Goal: Transaction & Acquisition: Book appointment/travel/reservation

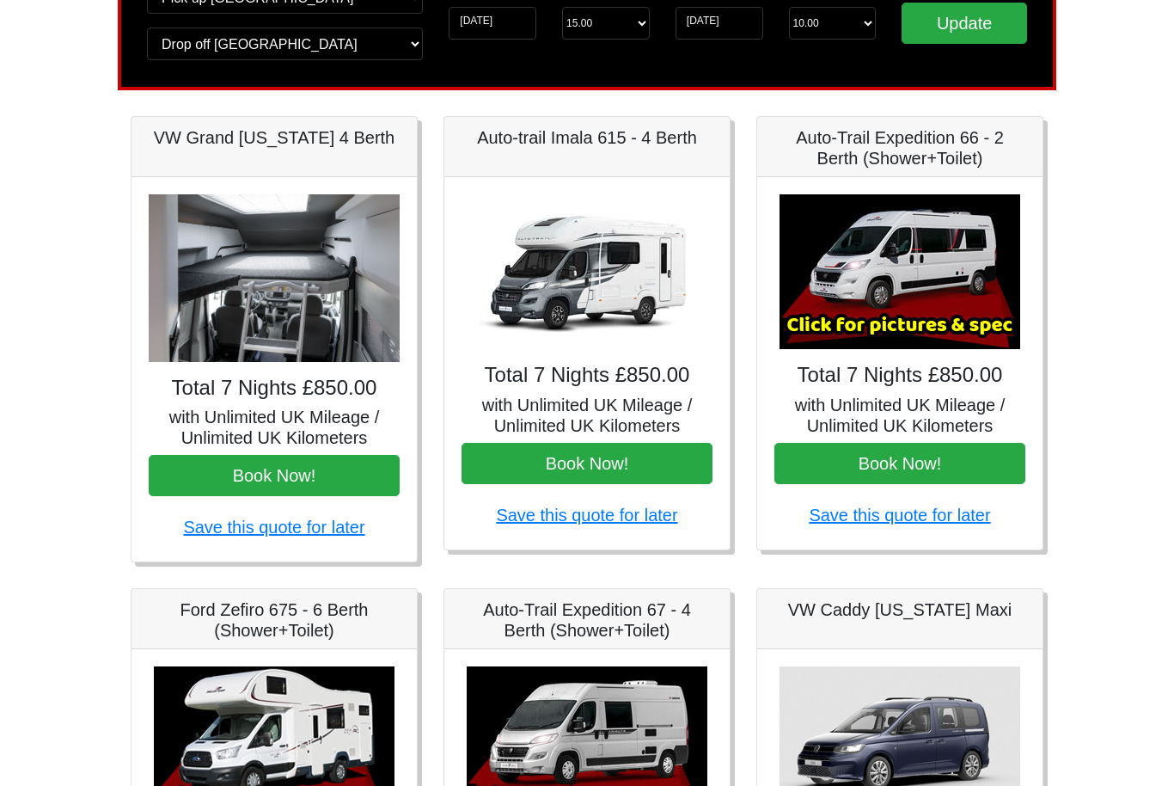
scroll to position [166, 0]
click at [949, 309] on img at bounding box center [900, 272] width 241 height 155
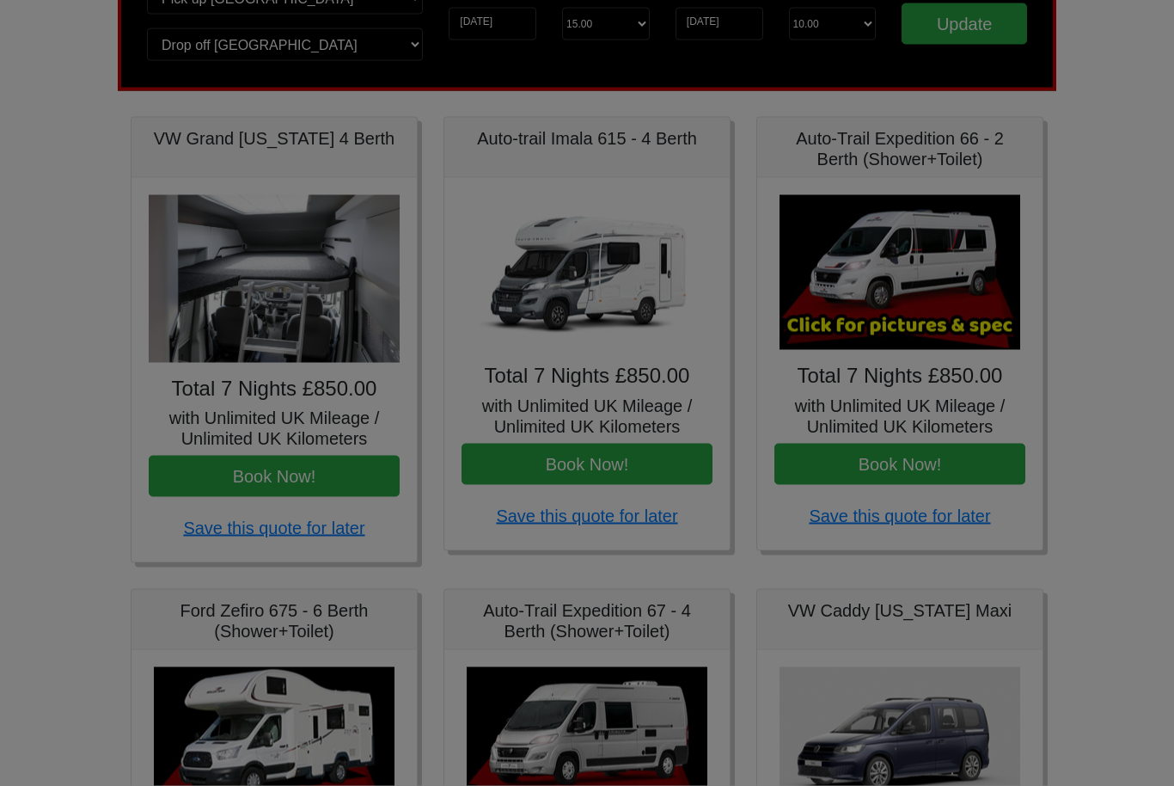
scroll to position [167, 0]
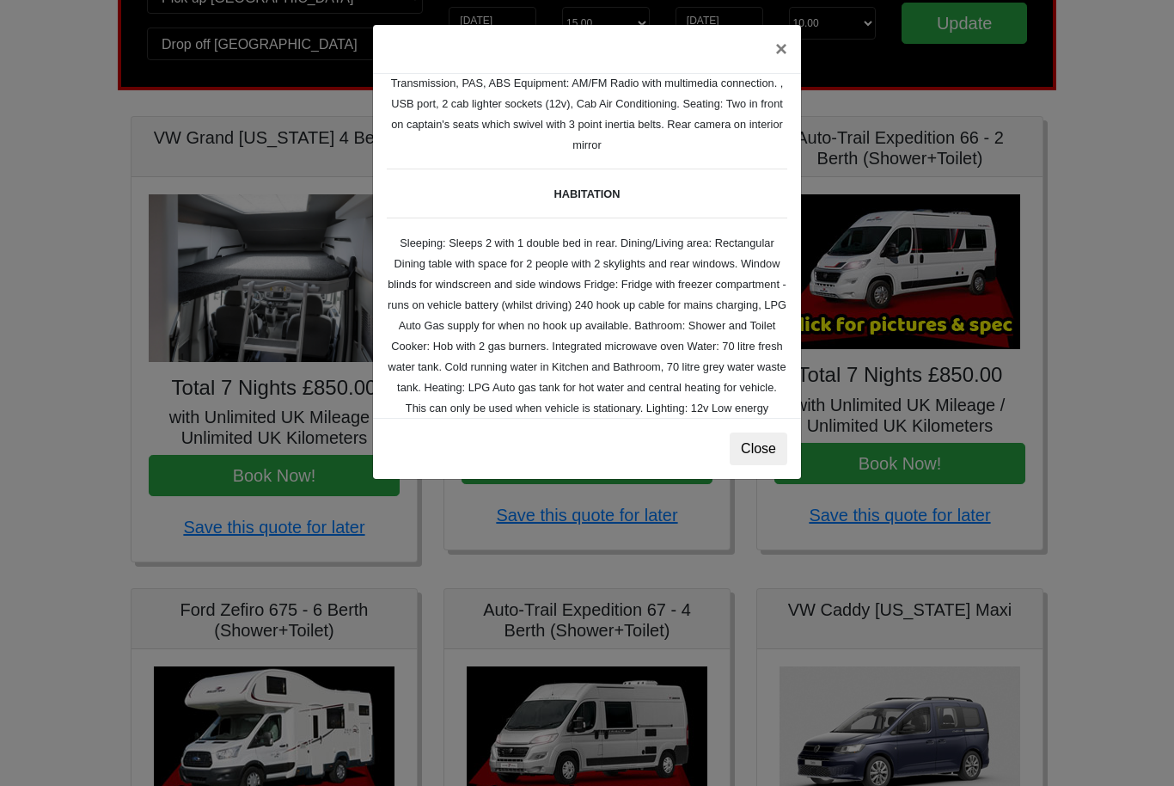
click at [956, 562] on div "× Fiat Toleno L 2 Spec TECHNICAL DATA Engine: Fiat Ducato 115bhp, 2 litre Diese…" at bounding box center [587, 393] width 1174 height 786
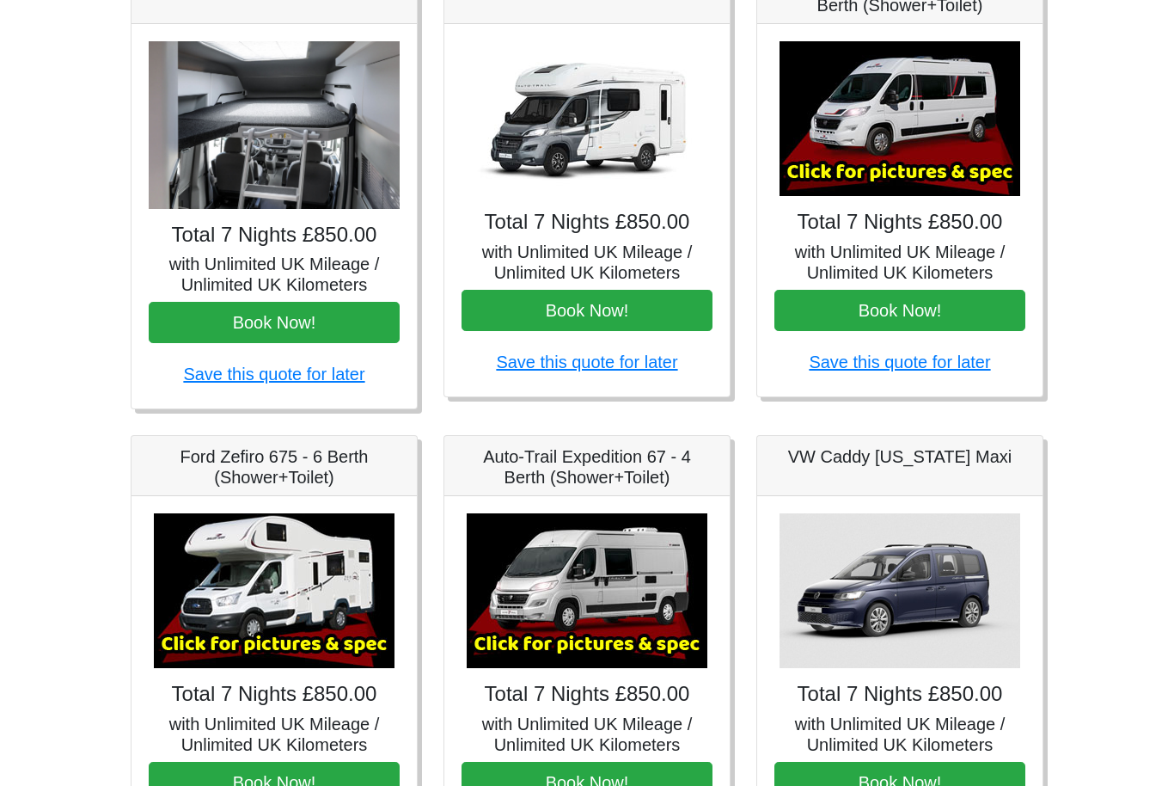
scroll to position [312, 0]
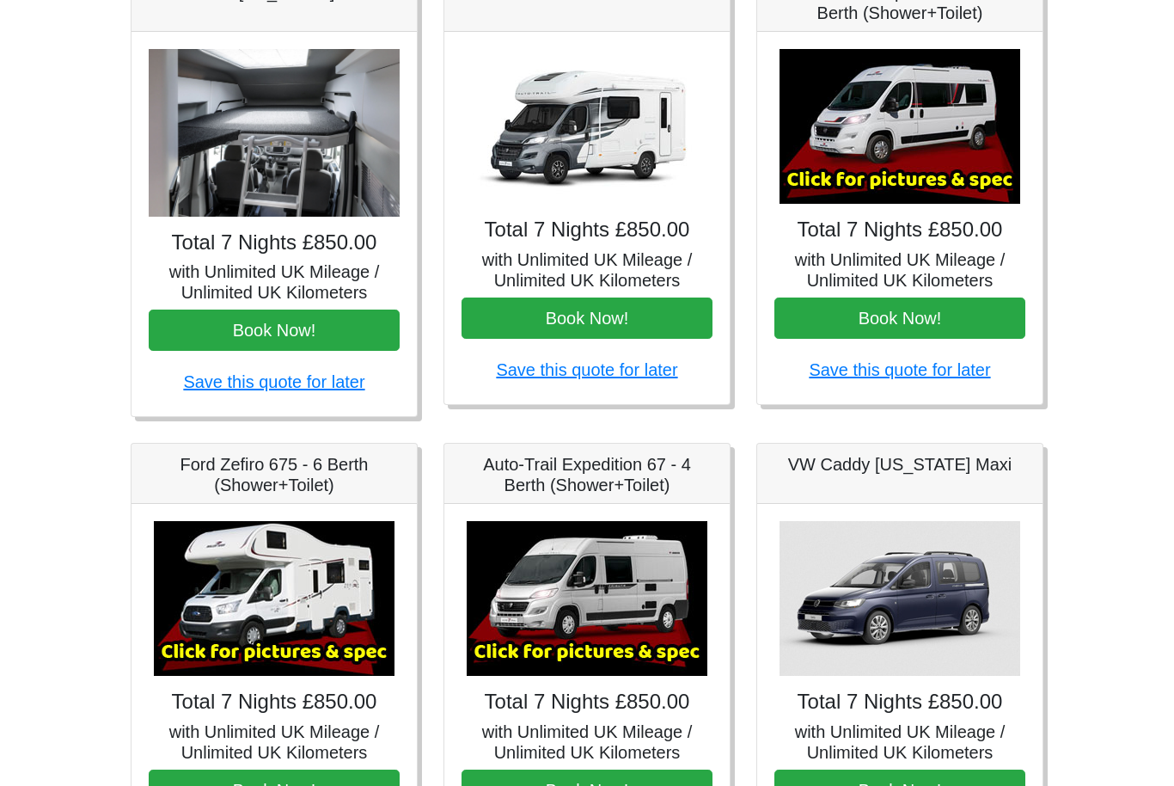
click at [830, 401] on div "× Fiat Toleno L 2 Spec TECHNICAL DATA Engine: Fiat Ducato 115bhp, 2 litre Diese…" at bounding box center [899, 218] width 285 height 372
click at [946, 159] on img at bounding box center [900, 126] width 241 height 155
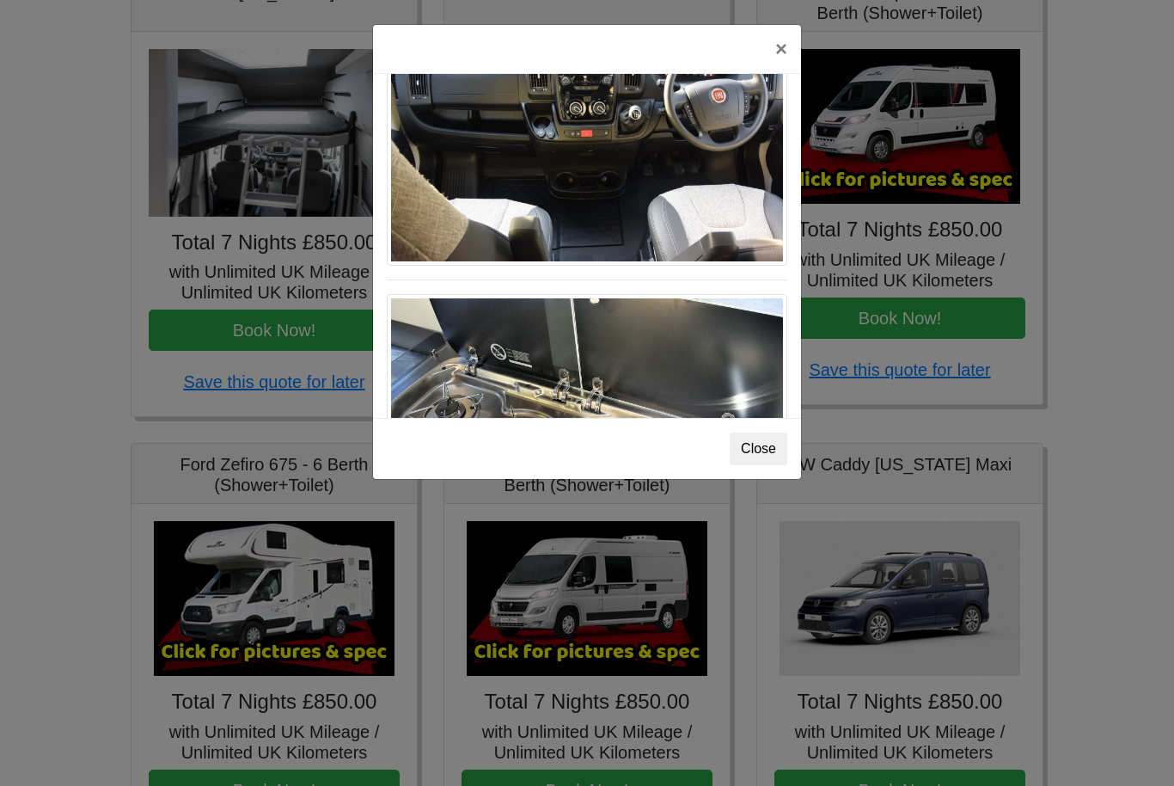
scroll to position [1682, 0]
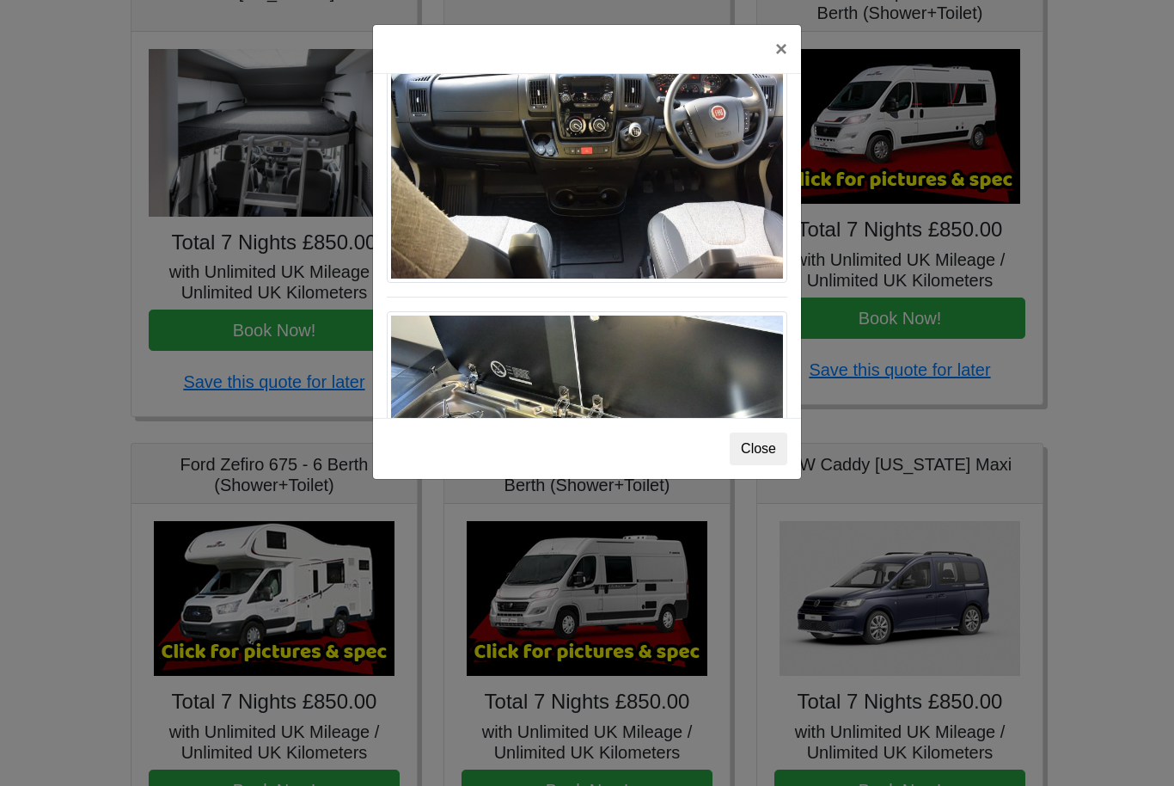
click at [752, 454] on button "Close" at bounding box center [759, 448] width 58 height 33
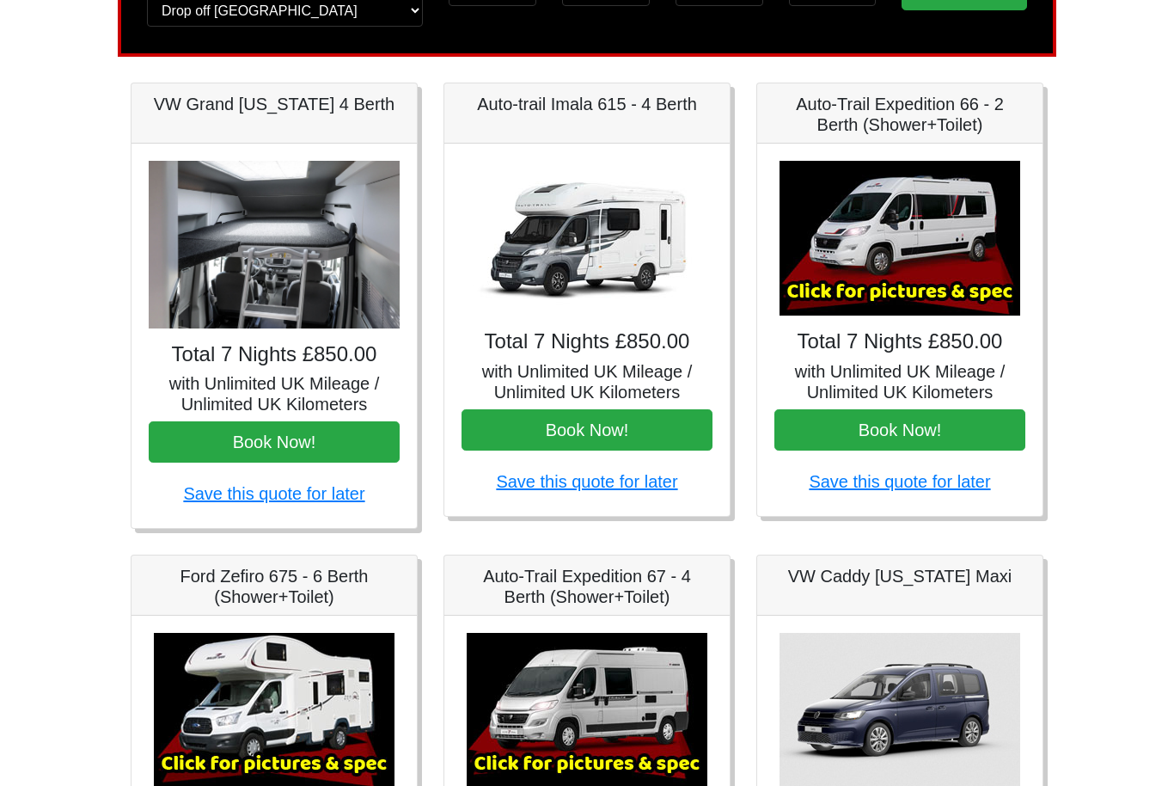
scroll to position [199, 0]
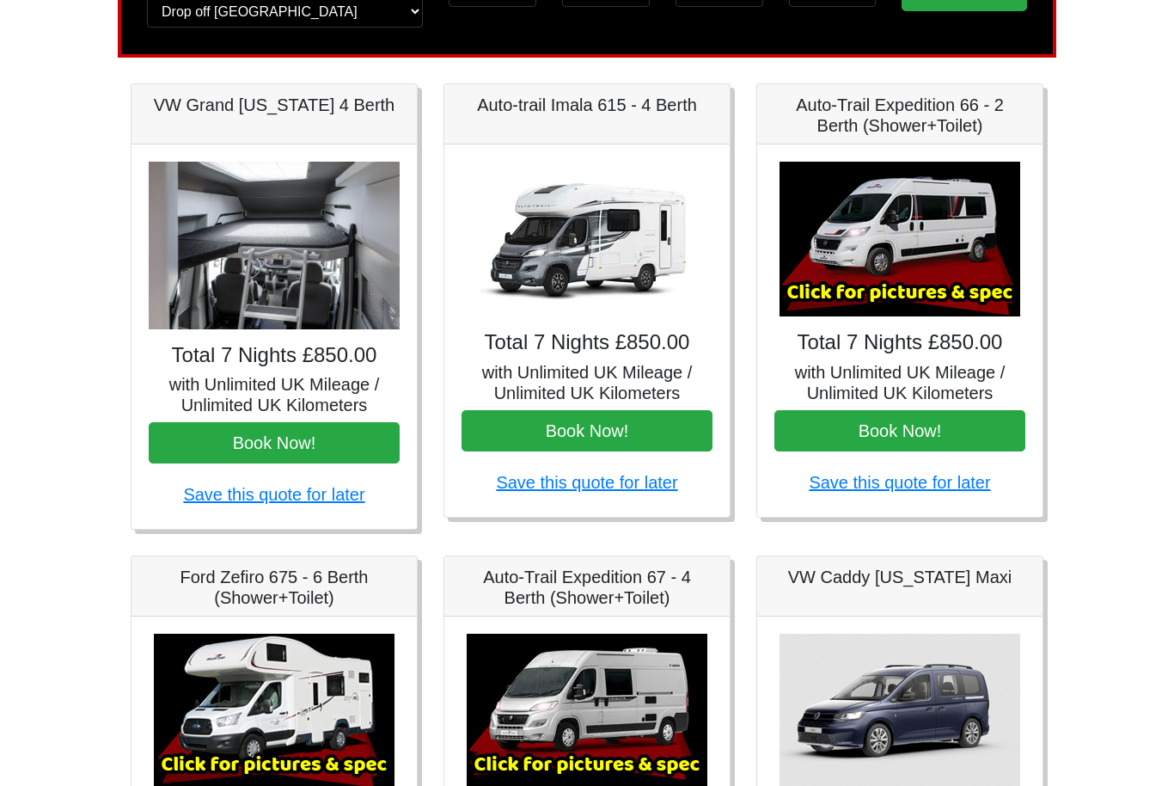
click at [946, 294] on img at bounding box center [900, 239] width 241 height 155
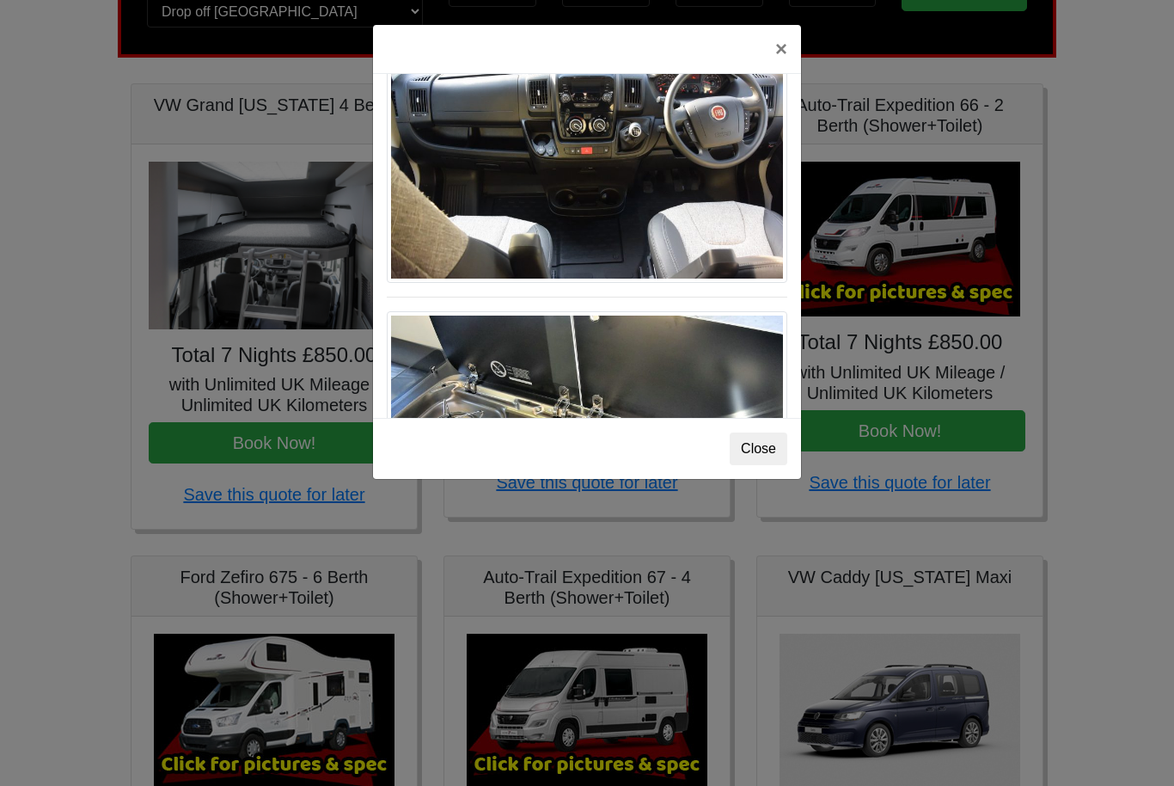
click at [768, 455] on button "Close" at bounding box center [759, 448] width 58 height 33
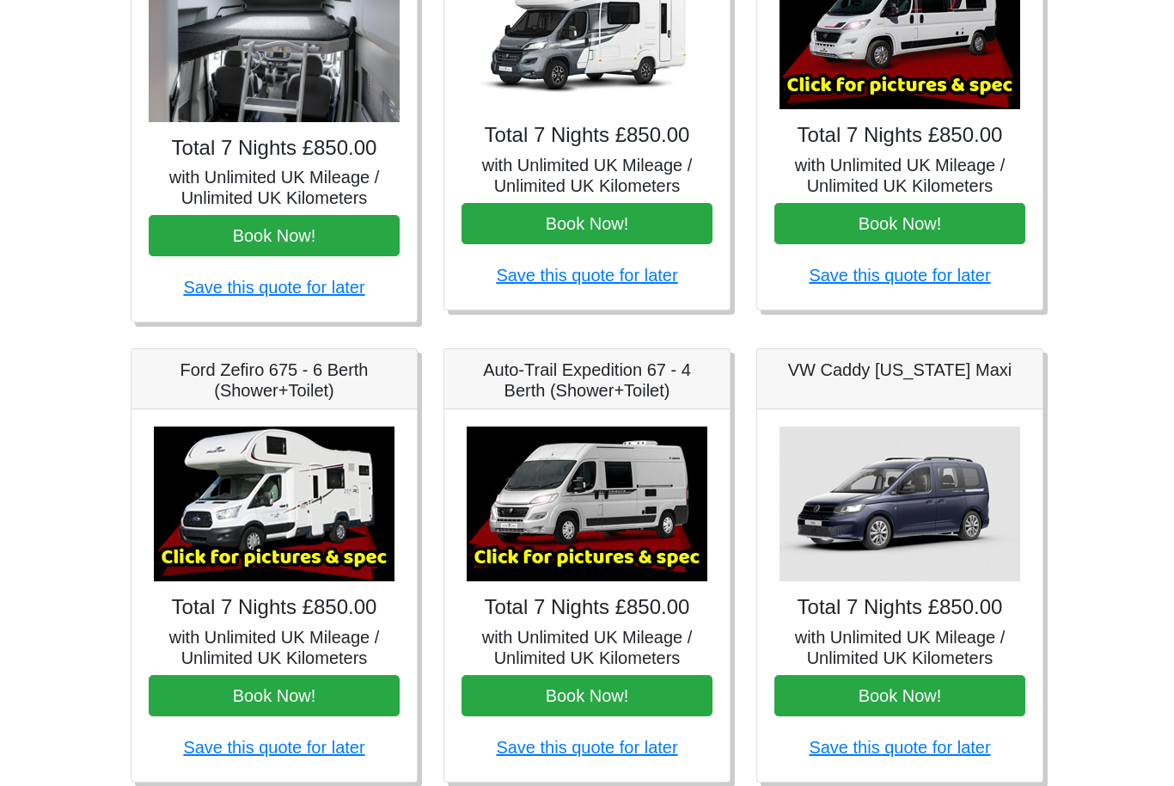
scroll to position [413, 0]
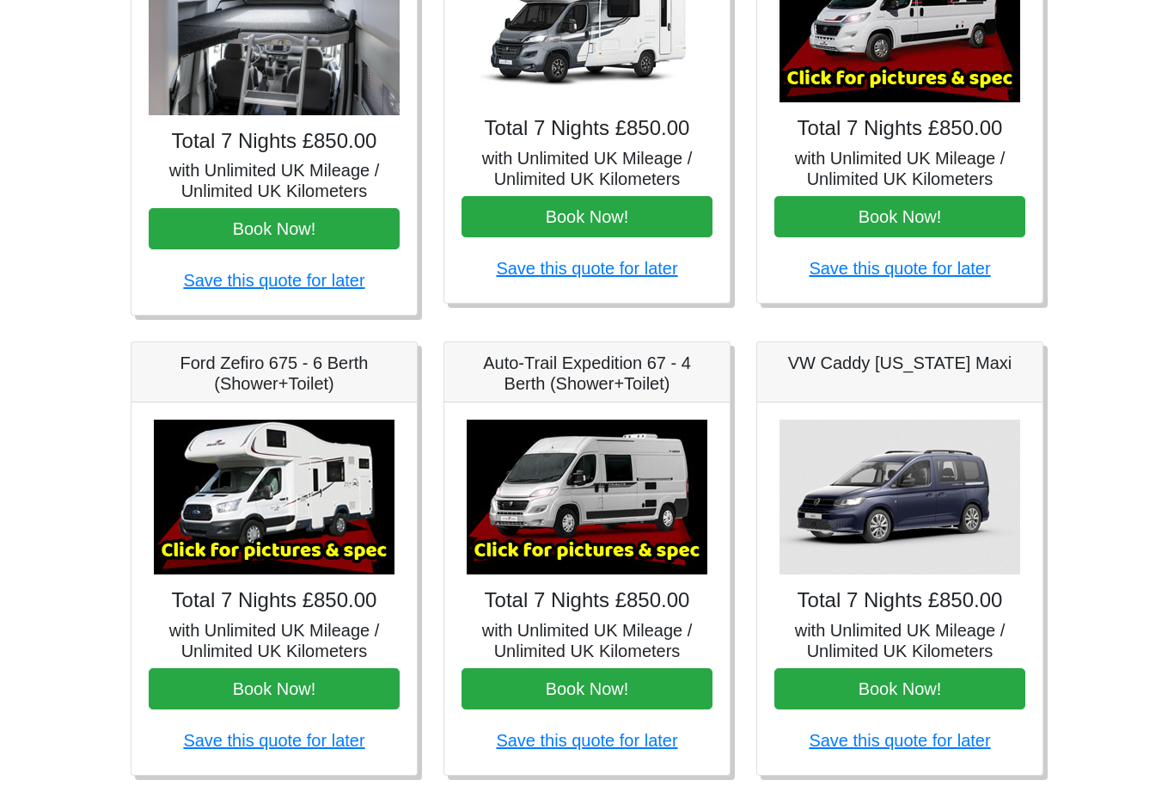
click at [621, 554] on img at bounding box center [587, 497] width 241 height 155
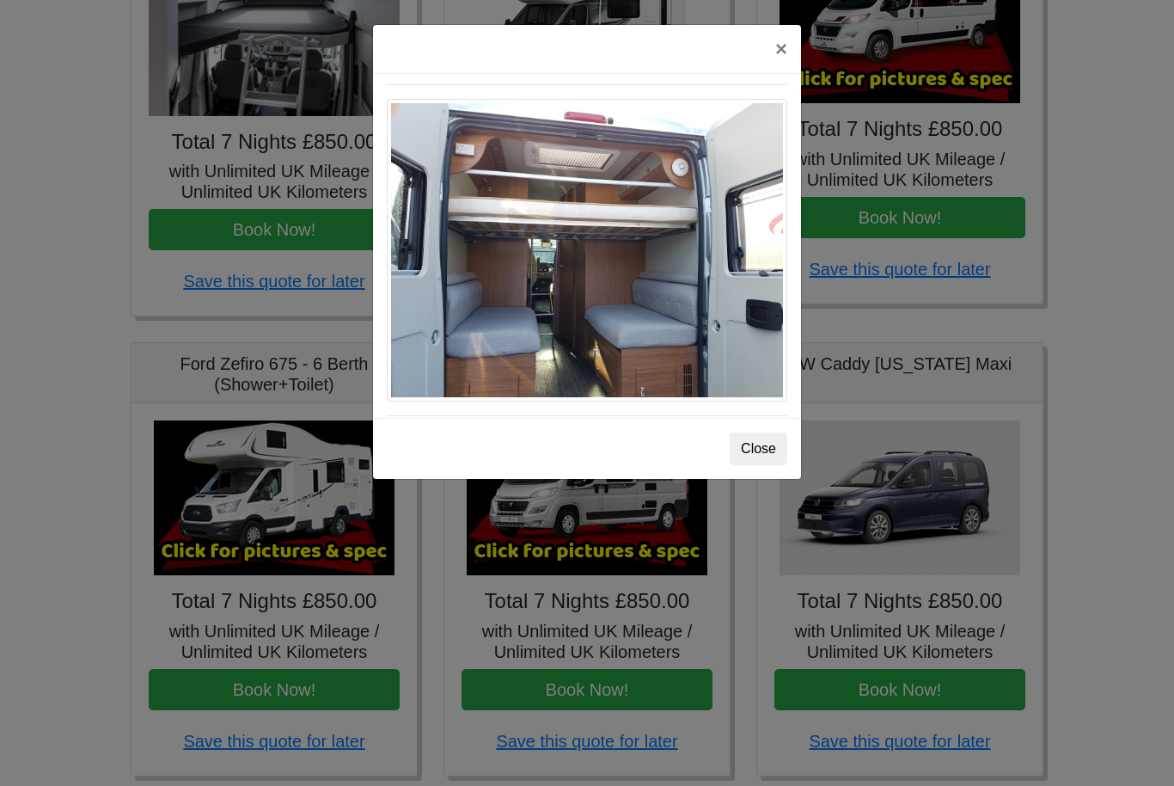
scroll to position [1437, 0]
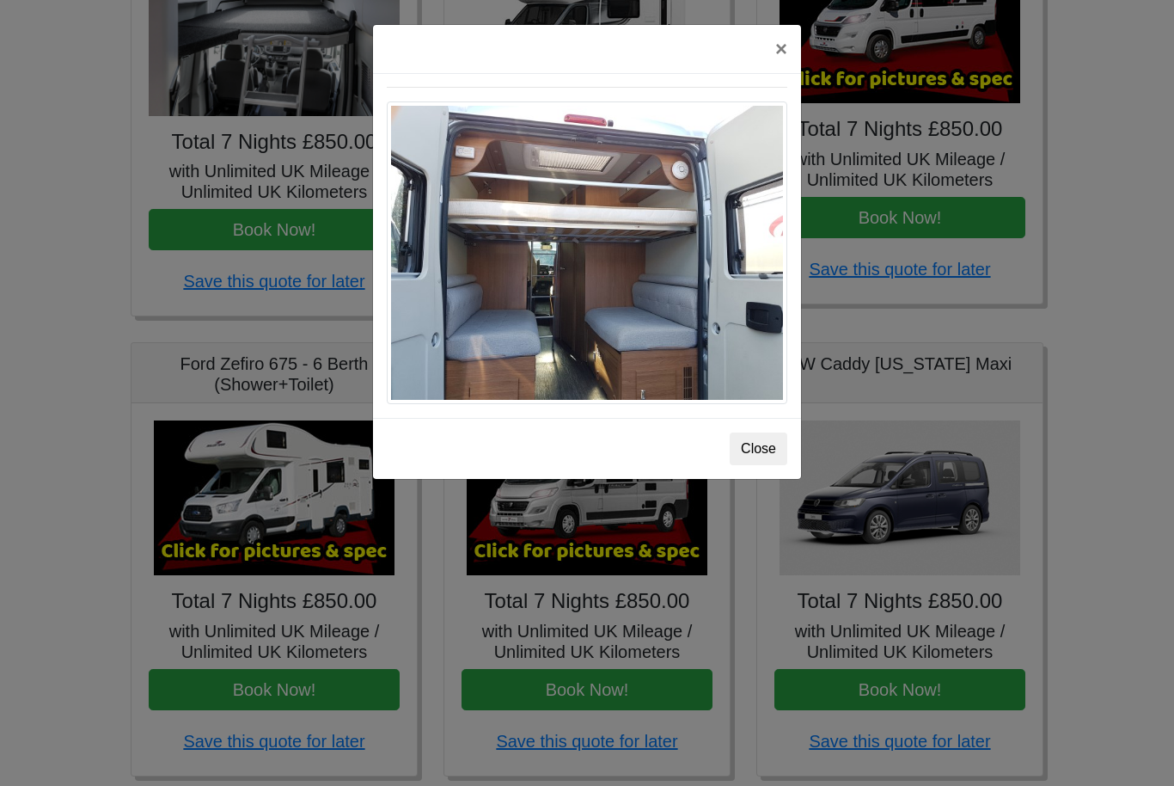
click at [767, 451] on button "Close" at bounding box center [759, 448] width 58 height 33
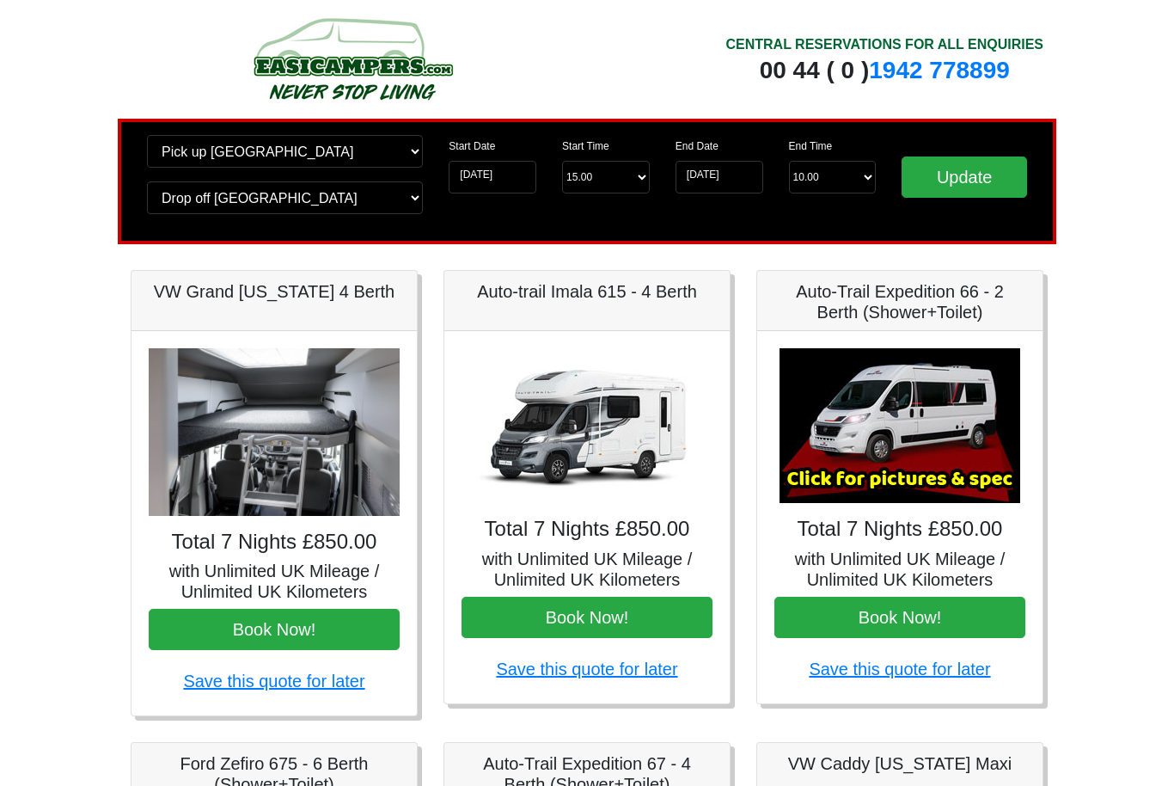
scroll to position [0, 0]
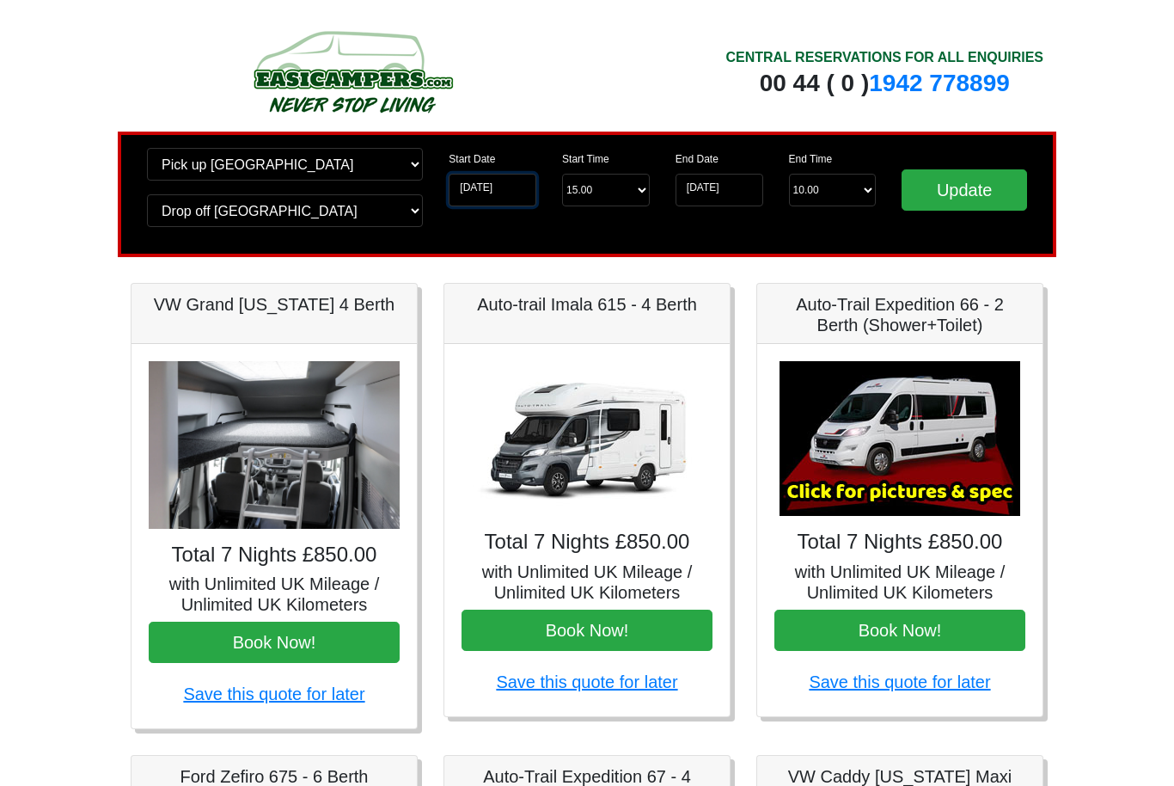
click at [504, 200] on input "04-10-2026" at bounding box center [493, 190] width 88 height 33
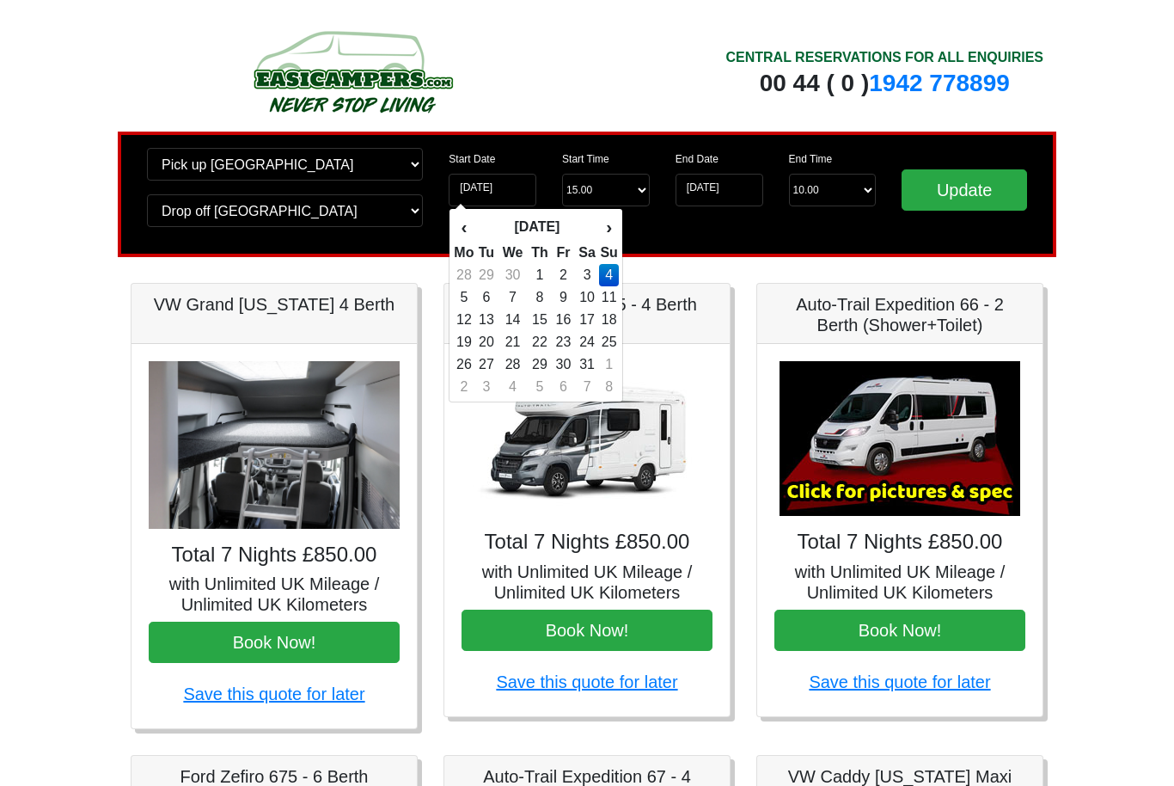
click at [464, 234] on th "‹" at bounding box center [463, 226] width 21 height 29
click at [468, 235] on th "‹" at bounding box center [463, 226] width 21 height 29
click at [472, 236] on th "‹" at bounding box center [463, 226] width 21 height 29
click at [466, 233] on th "‹" at bounding box center [463, 226] width 21 height 29
click at [466, 230] on th "‹" at bounding box center [463, 226] width 21 height 29
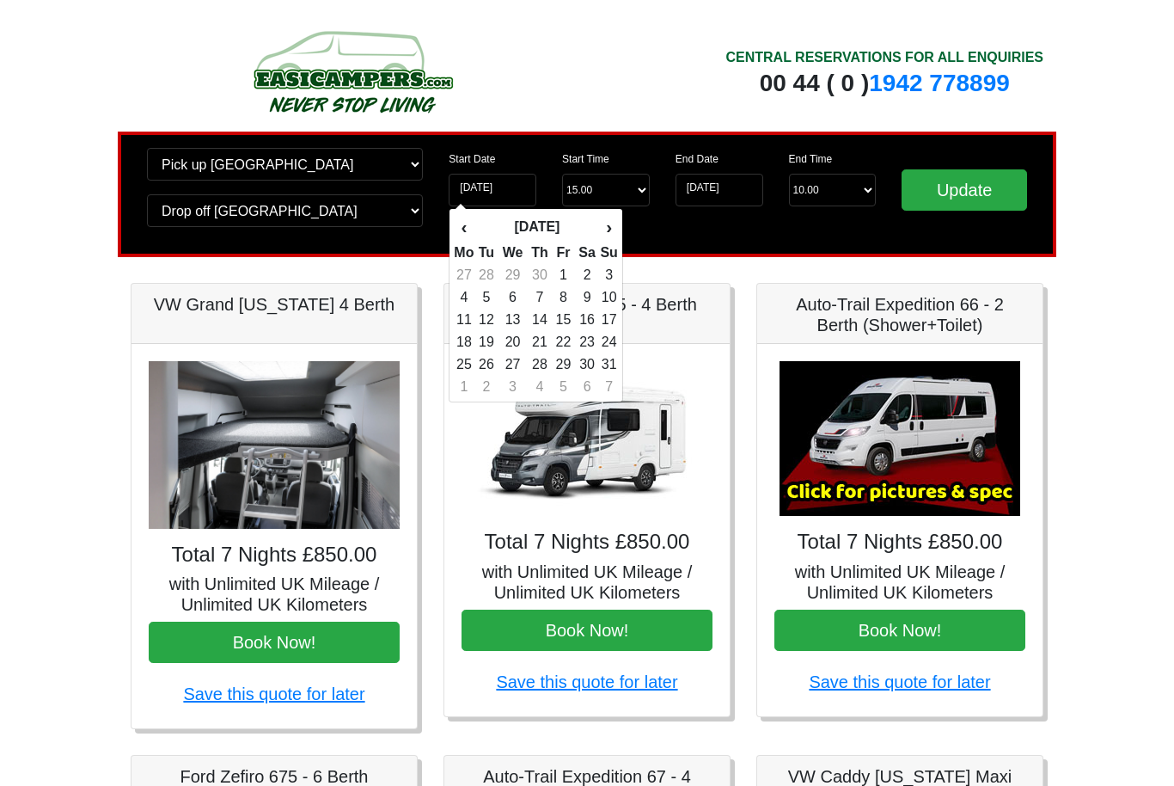
click at [465, 229] on th "‹" at bounding box center [463, 226] width 21 height 29
click at [573, 291] on td "10" at bounding box center [563, 297] width 23 height 22
type input "10-04-2026"
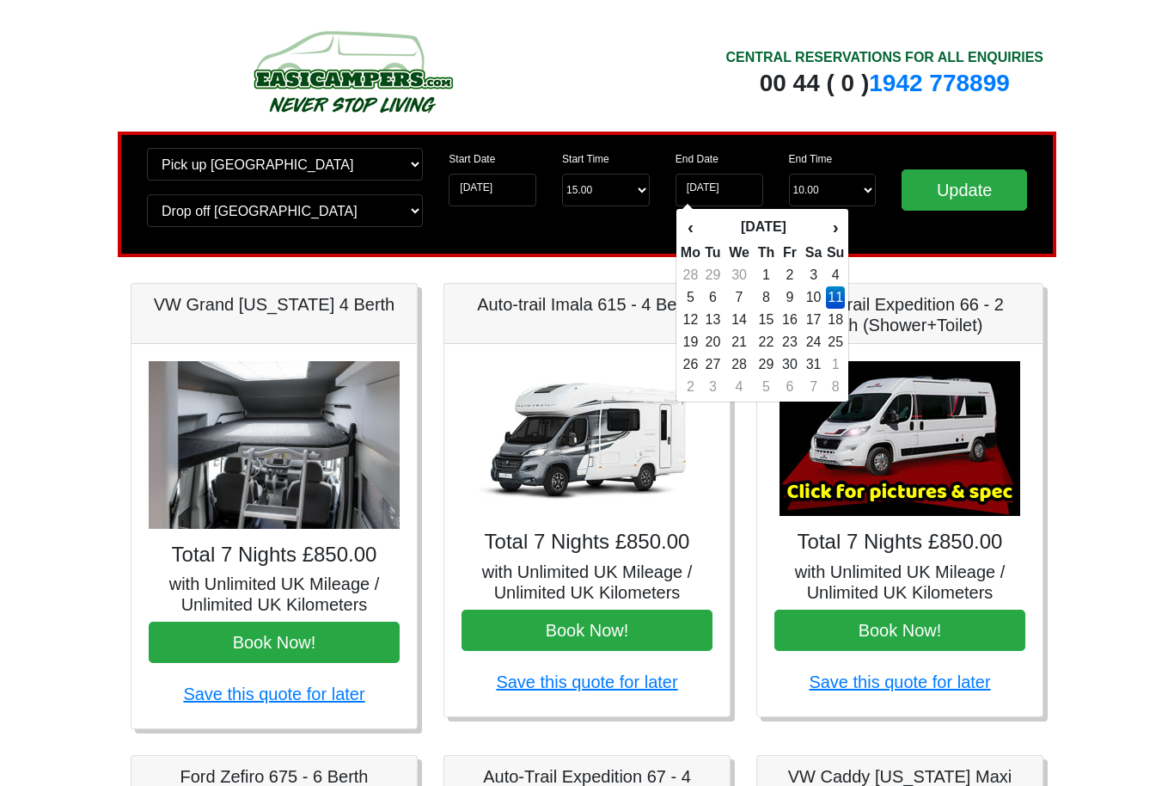
click at [822, 323] on td "17" at bounding box center [813, 320] width 25 height 22
type input "17-10-2026"
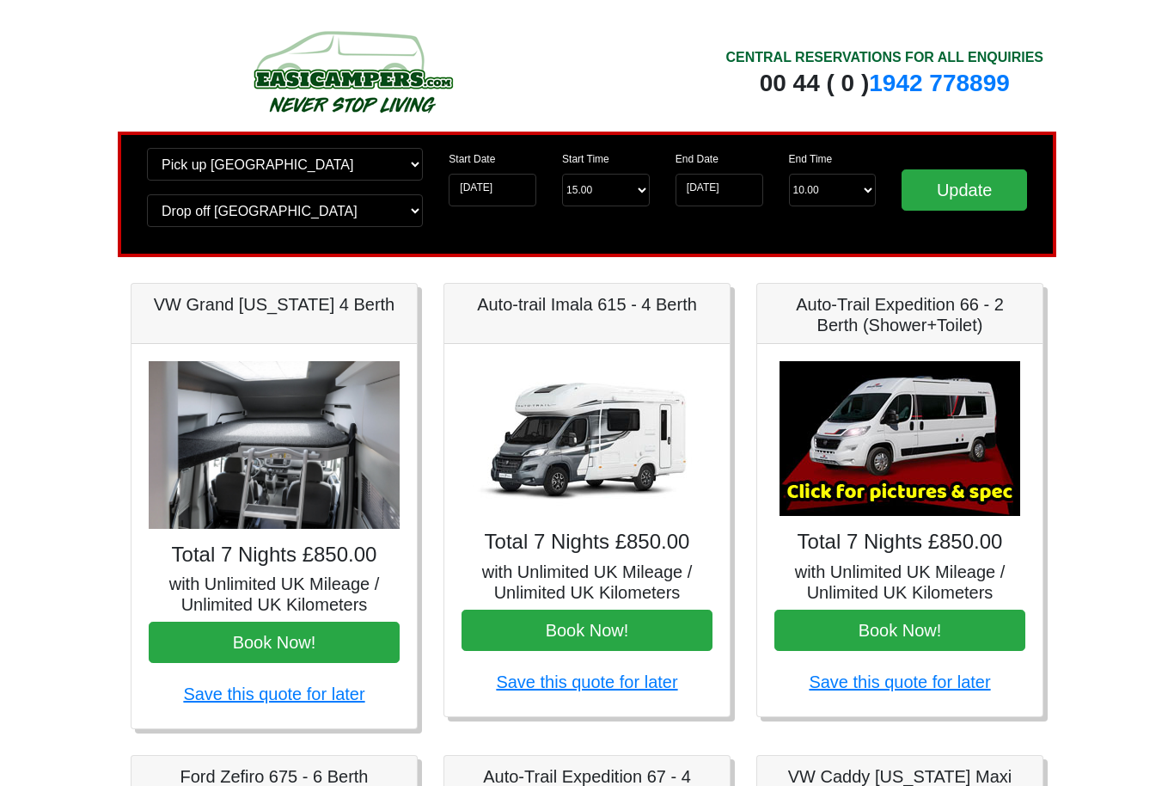
click at [973, 192] on input "Update" at bounding box center [965, 189] width 126 height 41
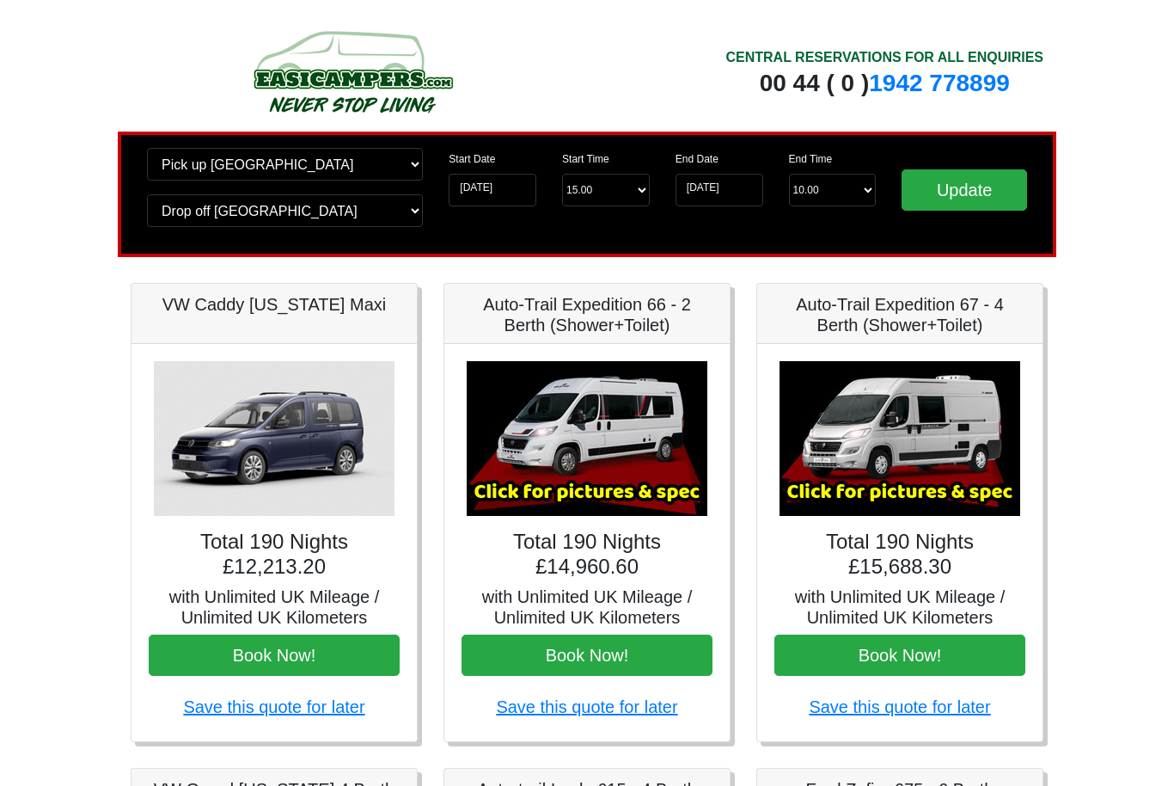
click at [984, 184] on input "Update" at bounding box center [965, 189] width 126 height 41
click at [982, 209] on input "Update" at bounding box center [965, 189] width 126 height 41
click at [991, 192] on input "Update" at bounding box center [965, 189] width 126 height 41
click at [740, 186] on input "[DATE]" at bounding box center [720, 190] width 88 height 33
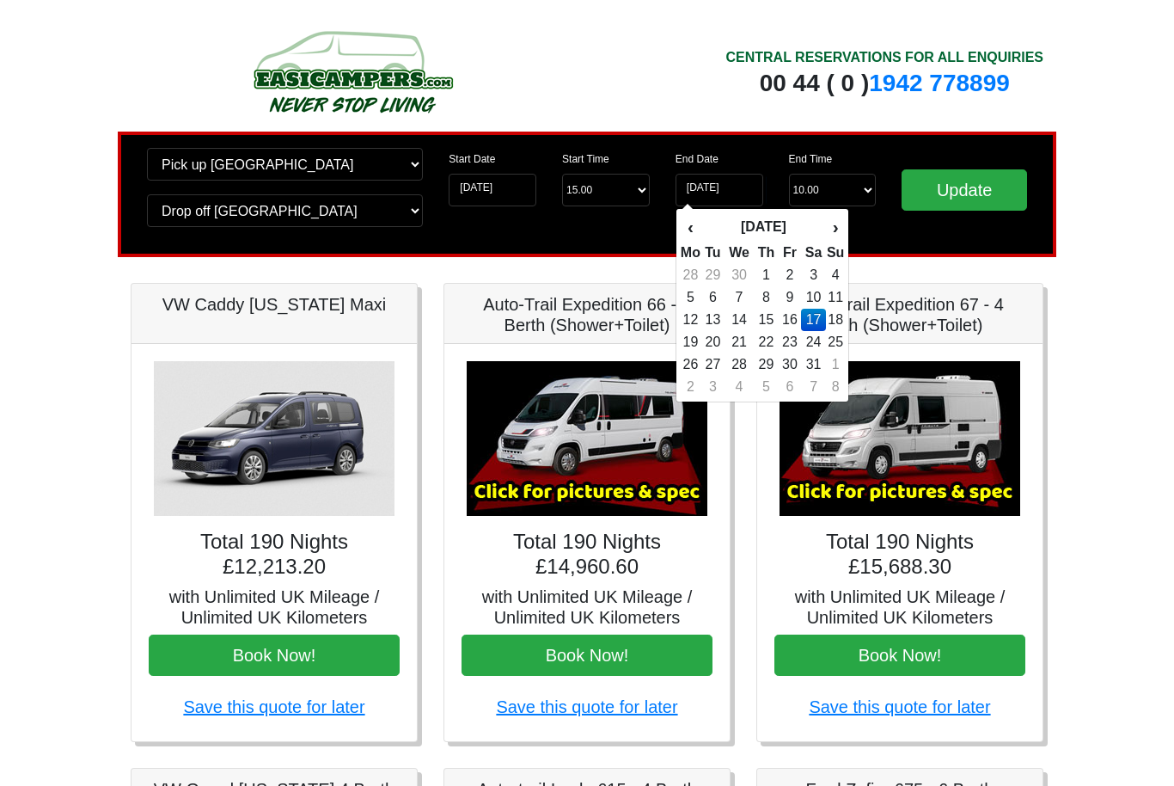
click at [699, 238] on th "‹" at bounding box center [690, 226] width 21 height 29
click at [702, 234] on th "‹" at bounding box center [690, 226] width 21 height 29
click at [693, 239] on th "‹" at bounding box center [690, 226] width 21 height 29
click at [688, 236] on th "‹" at bounding box center [690, 226] width 21 height 29
click at [690, 234] on th "‹" at bounding box center [690, 226] width 21 height 29
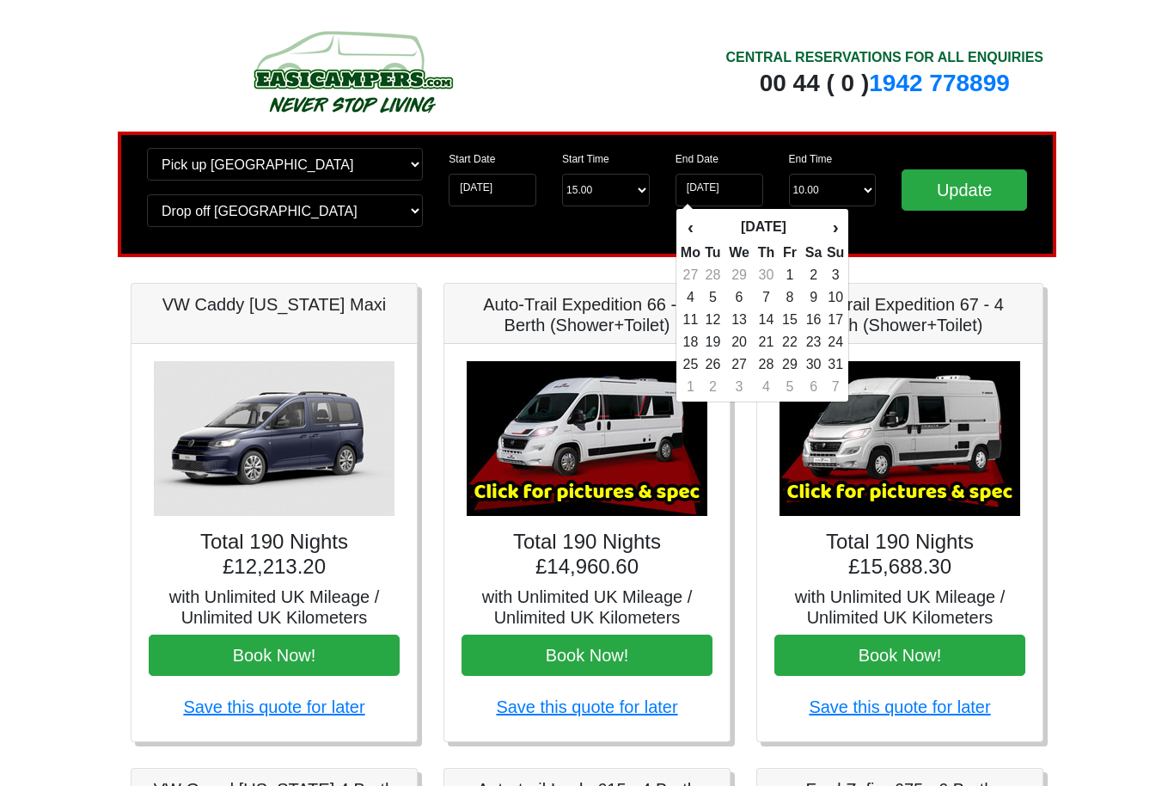
click at [697, 228] on th "‹" at bounding box center [690, 226] width 21 height 29
click at [695, 229] on th "‹" at bounding box center [690, 226] width 21 height 29
click at [843, 230] on th "›" at bounding box center [835, 226] width 19 height 29
click at [800, 316] on td "17" at bounding box center [790, 320] width 23 height 22
type input "17-04-2026"
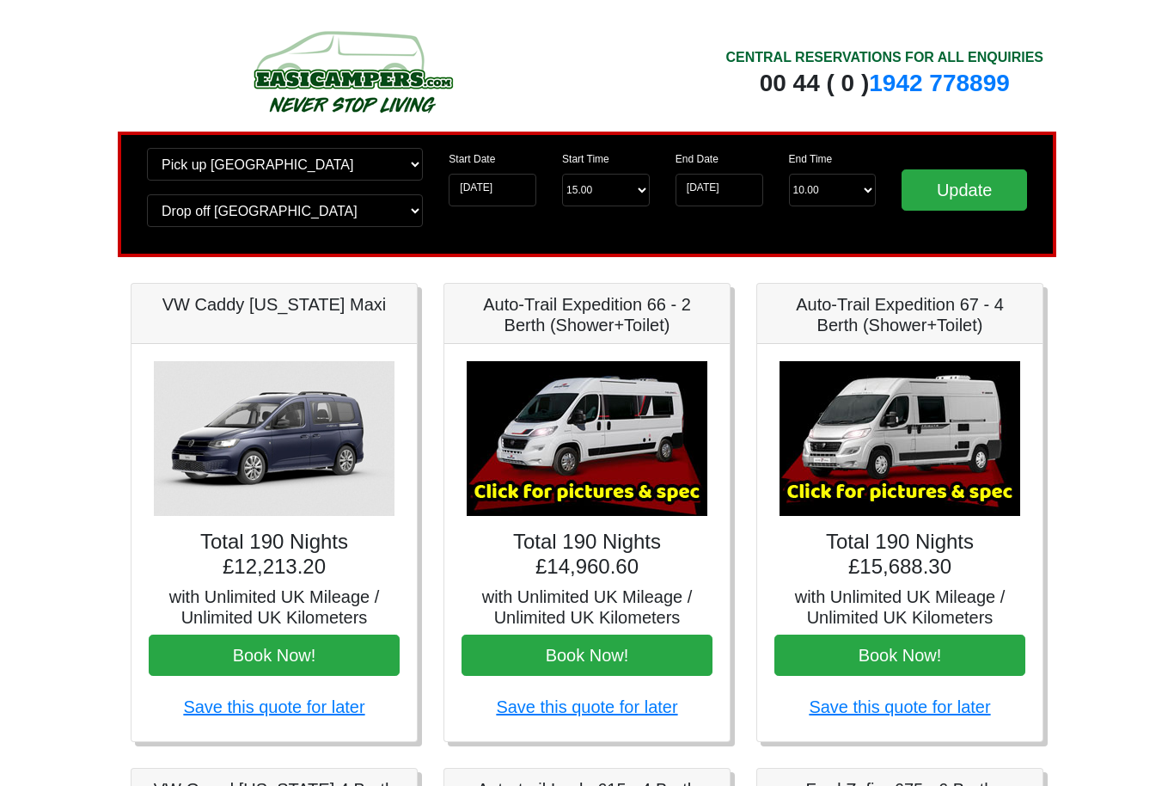
click at [981, 184] on input "Update" at bounding box center [965, 189] width 126 height 41
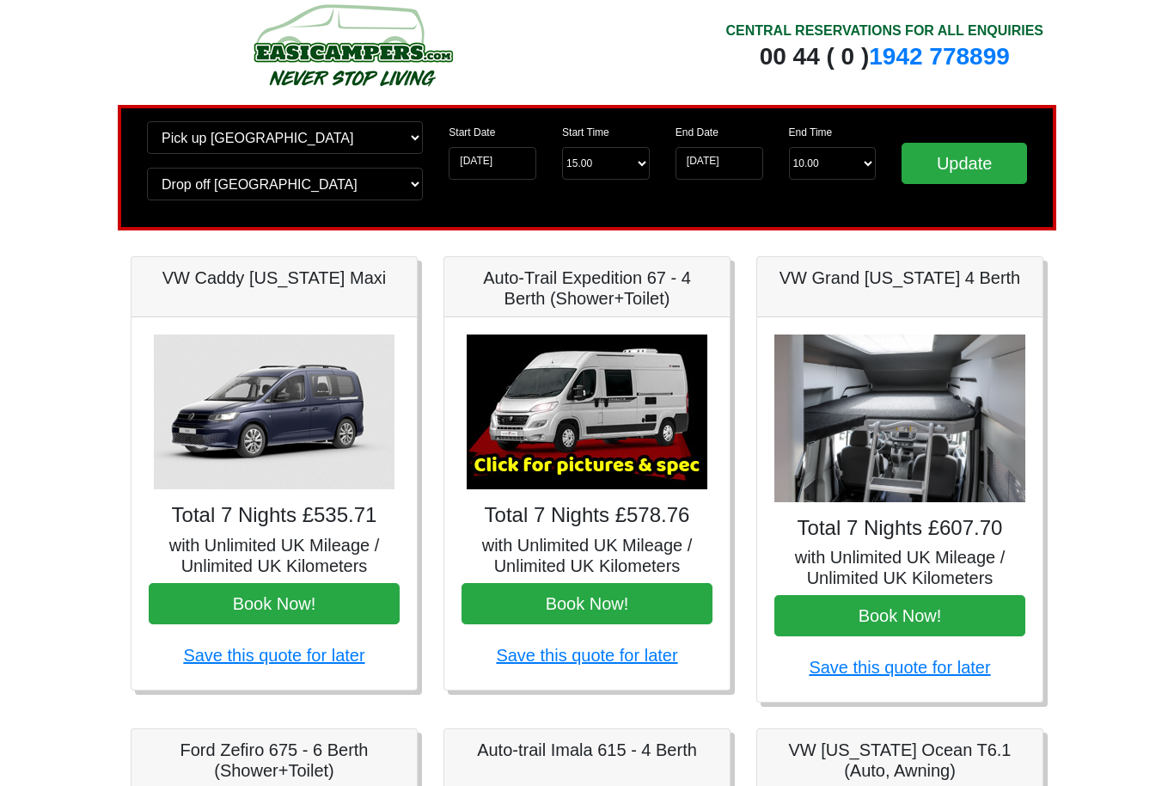
scroll to position [28, 0]
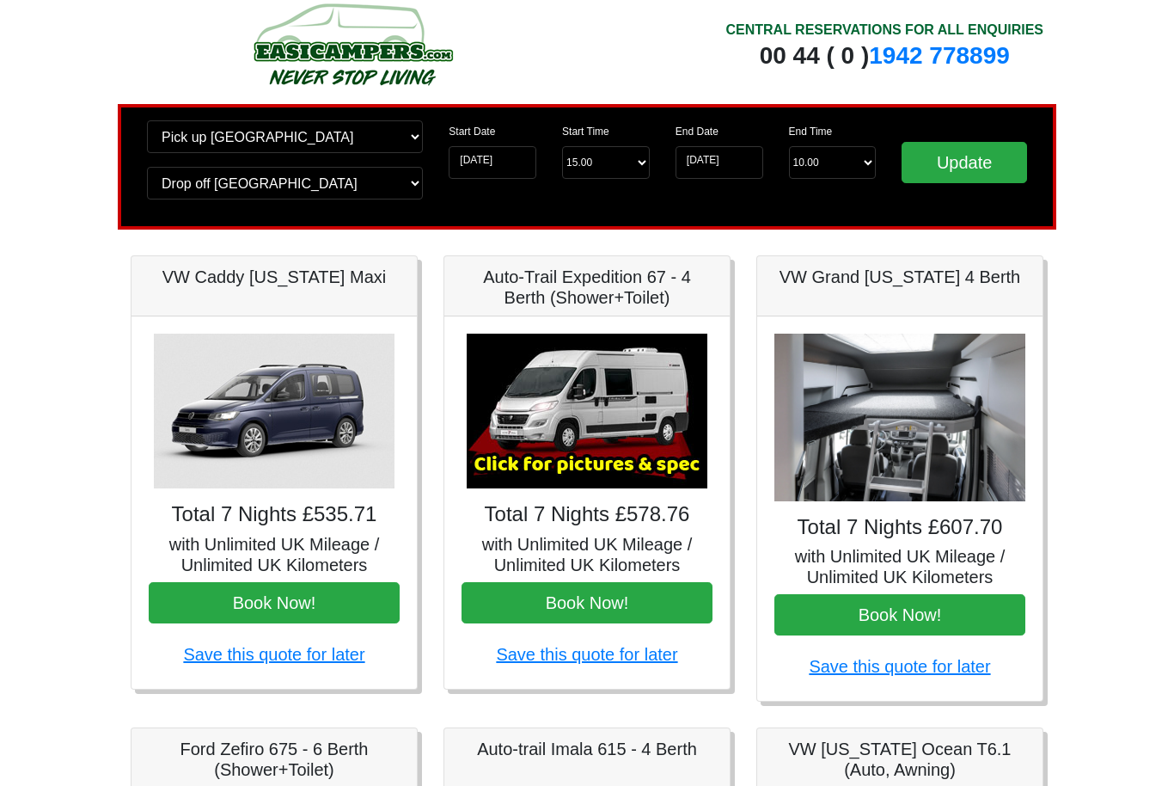
click at [615, 450] on img at bounding box center [587, 411] width 241 height 155
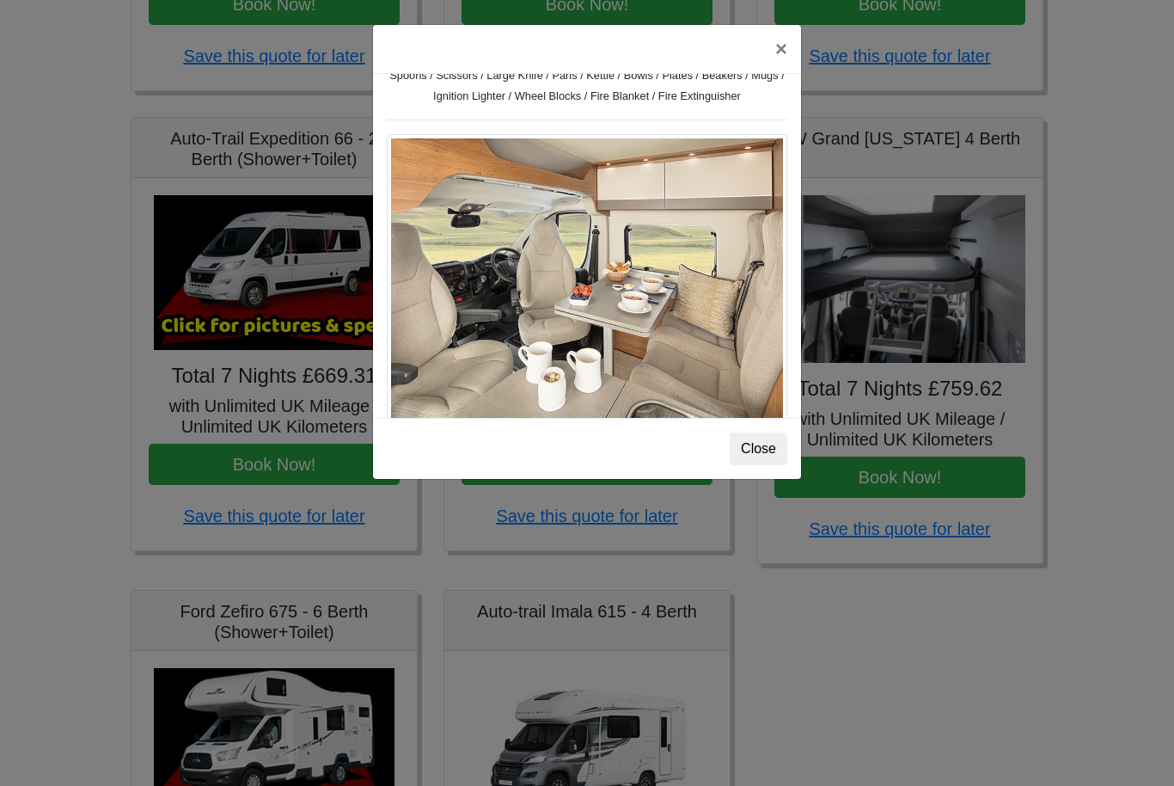
scroll to position [807, 0]
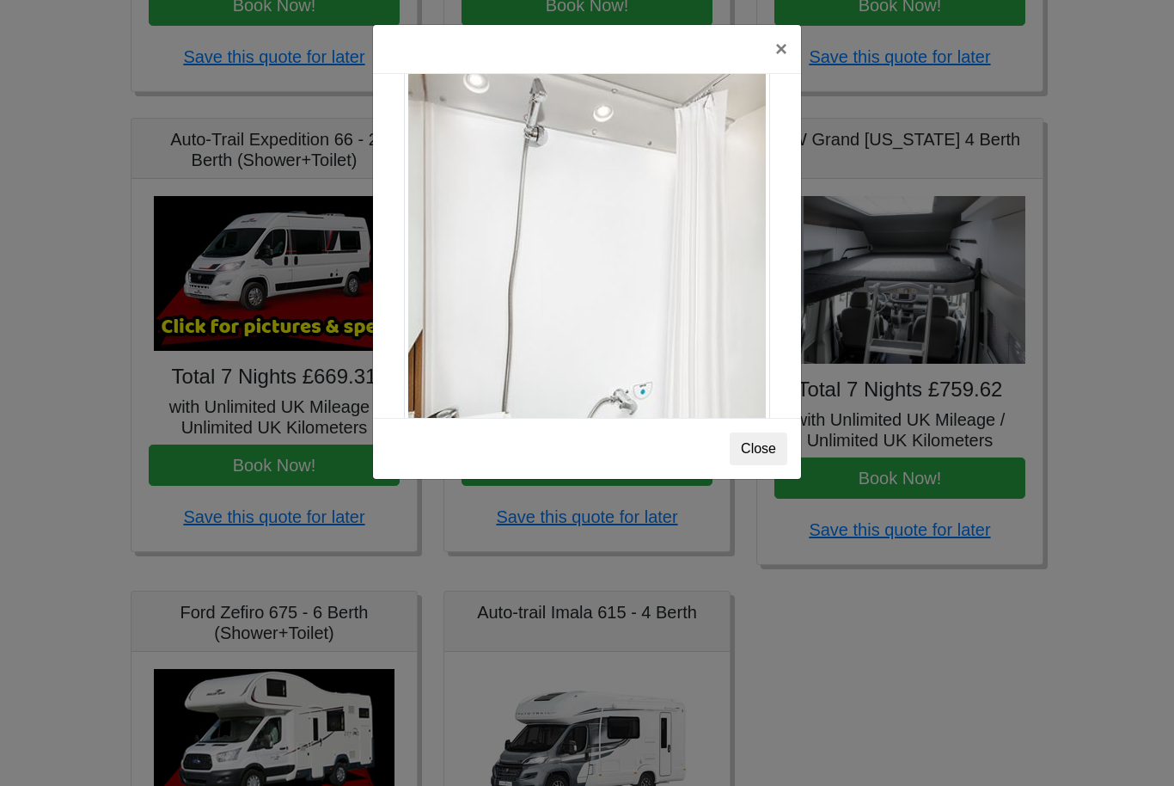
click at [770, 446] on button "Close" at bounding box center [759, 448] width 58 height 33
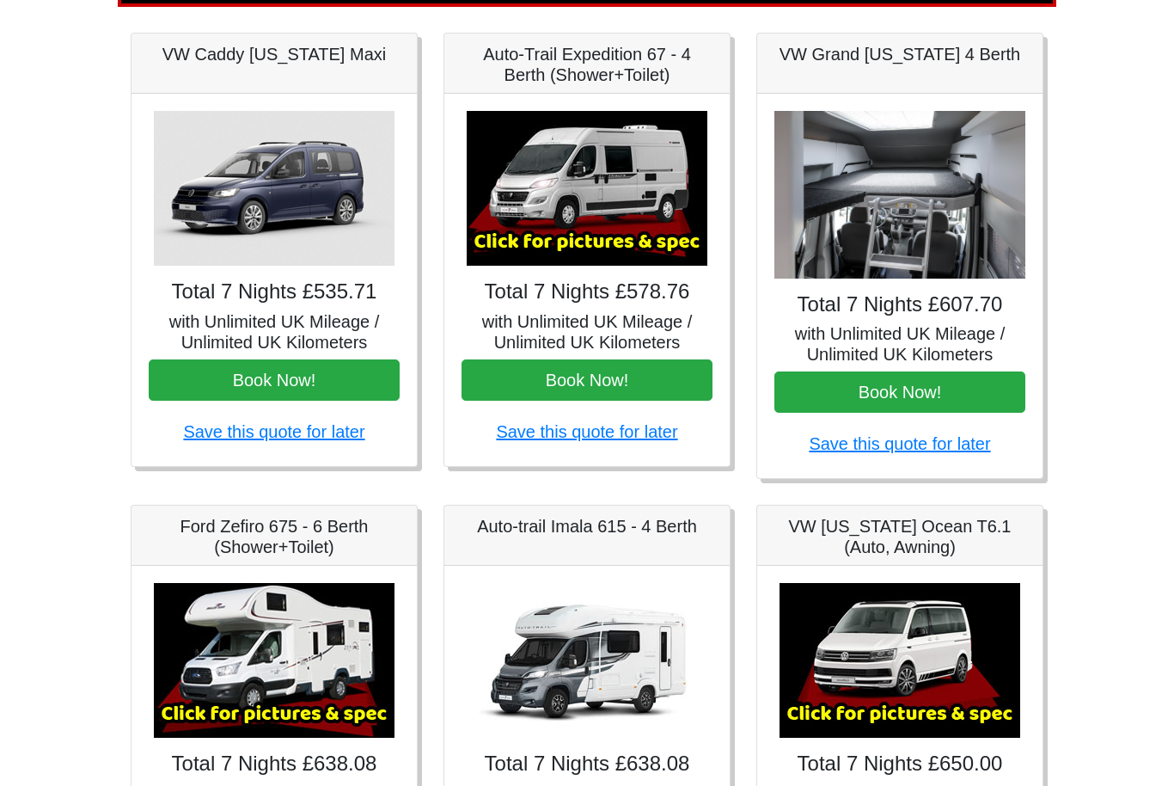
scroll to position [224, 0]
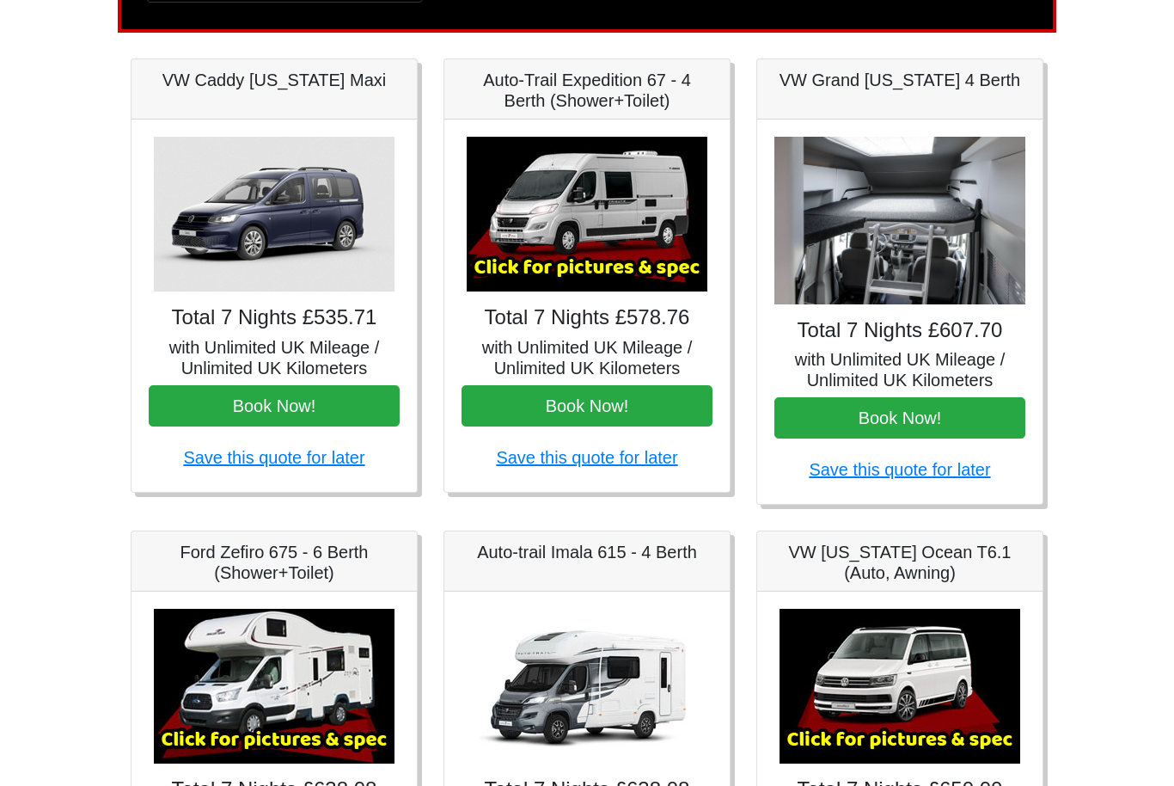
click at [654, 410] on button "Book Now!" at bounding box center [587, 406] width 251 height 41
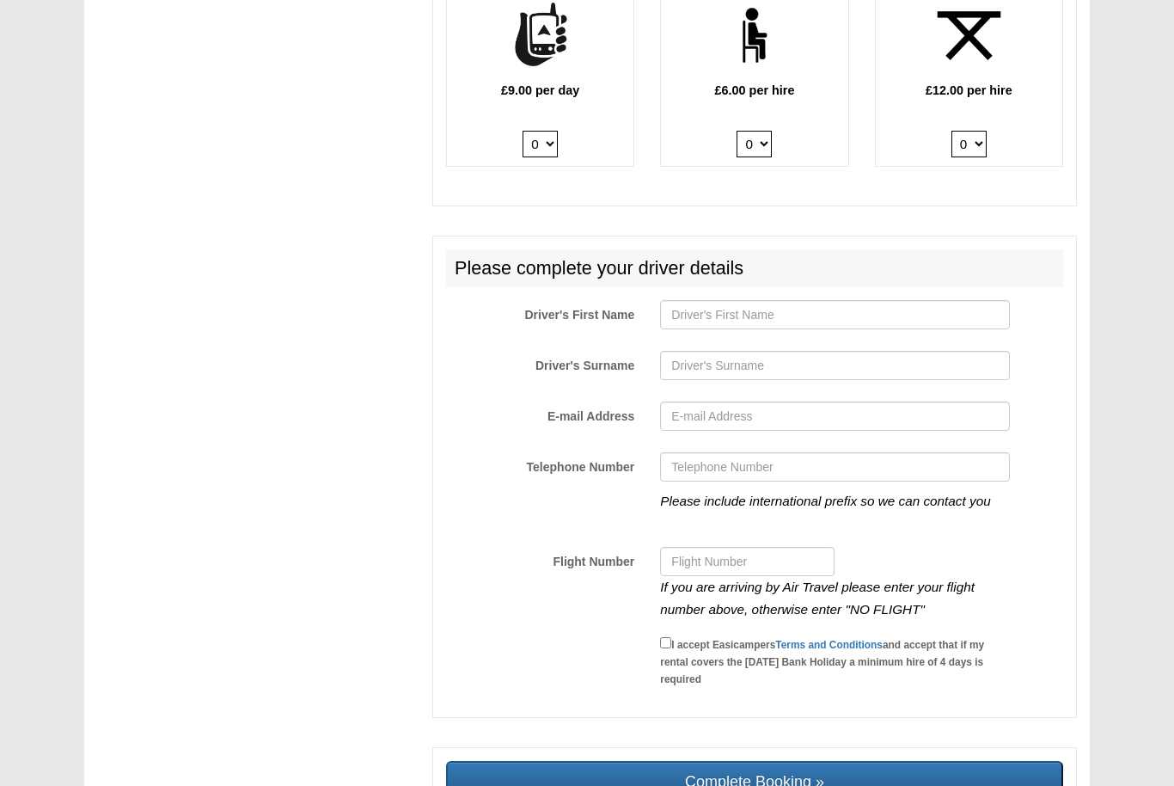
scroll to position [2496, 0]
click at [995, 762] on input "Complete Booking »" at bounding box center [754, 782] width 617 height 41
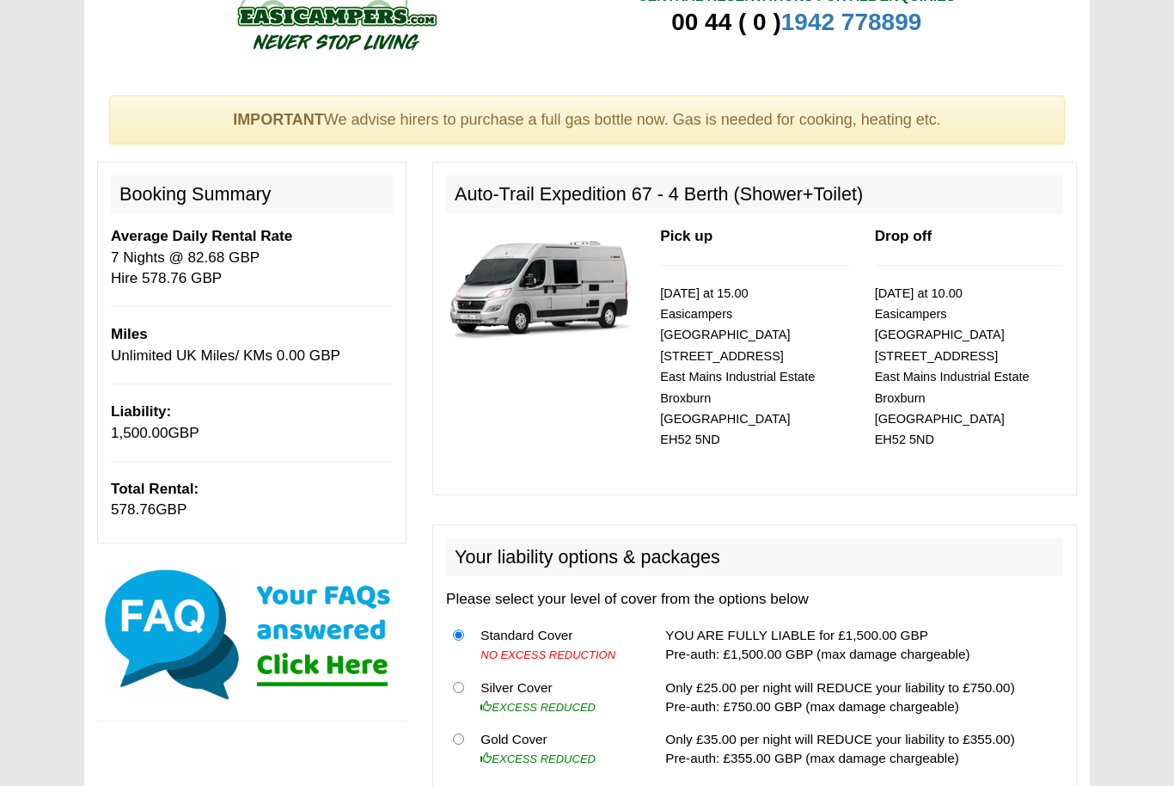
scroll to position [52, 0]
click at [462, 671] on th at bounding box center [460, 697] width 28 height 52
click at [474, 671] on th at bounding box center [460, 697] width 28 height 52
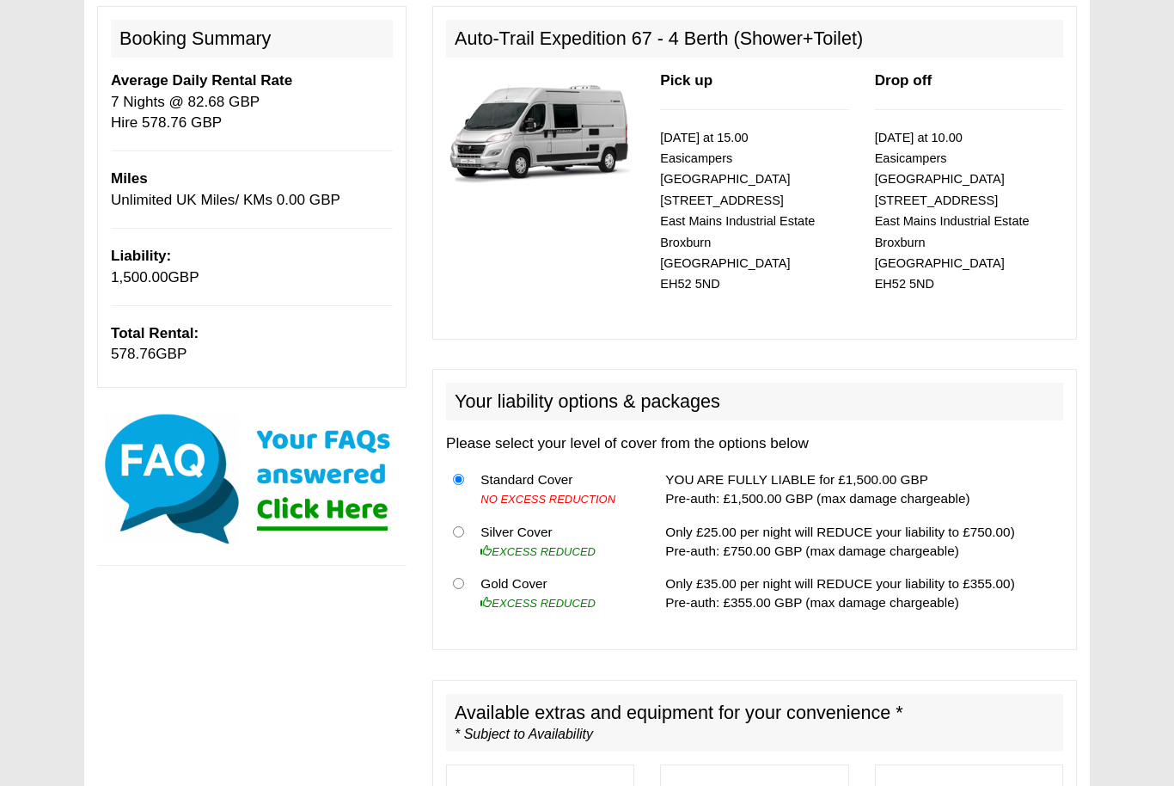
click at [464, 527] on input "radio" at bounding box center [458, 532] width 11 height 11
radio input "true"
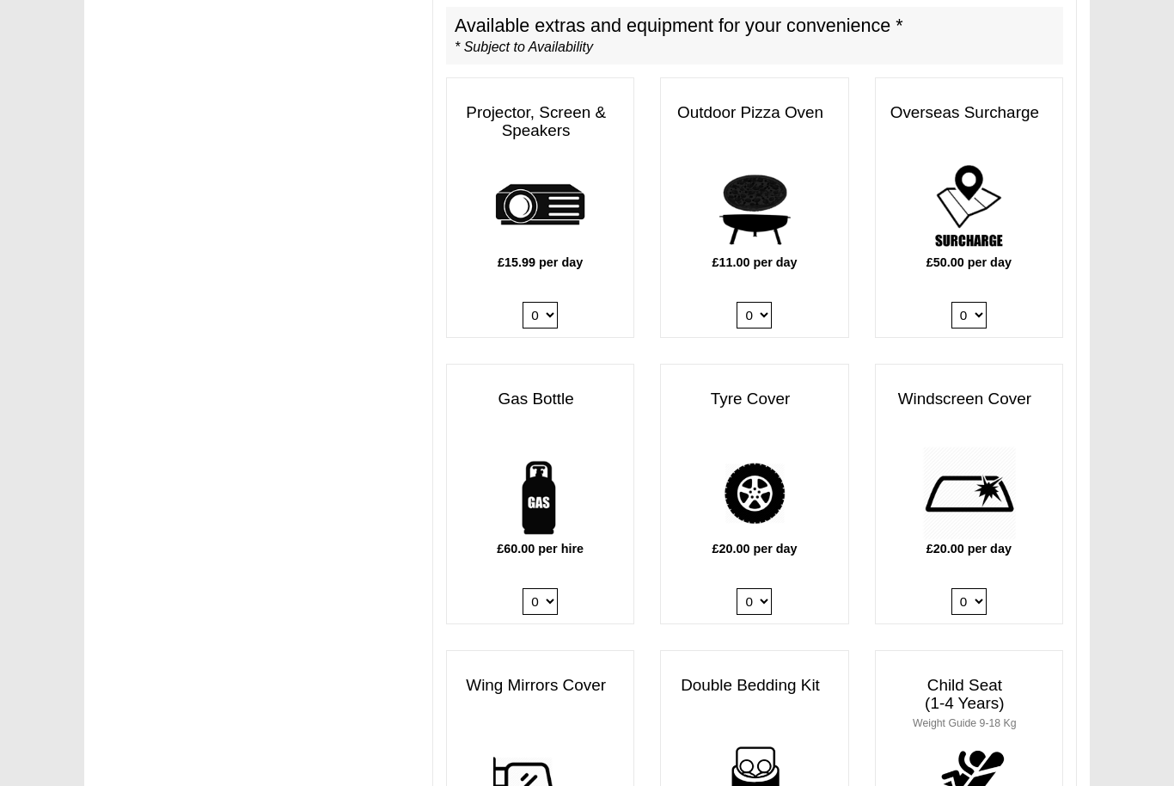
scroll to position [895, 0]
click at [551, 587] on select "0 1" at bounding box center [540, 600] width 35 height 27
select select "Gas Bottle x QTY 1 @ 60.00 GBP per hire."
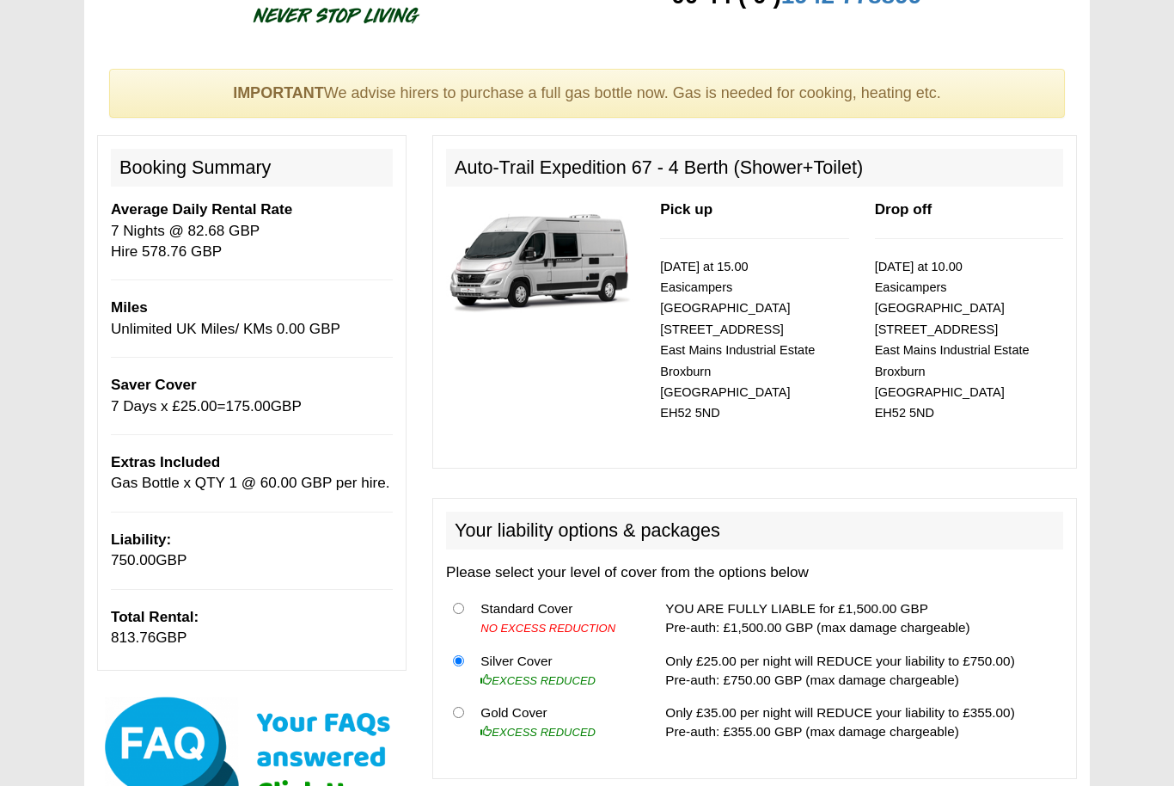
scroll to position [77, 0]
